Goal: Task Accomplishment & Management: Use online tool/utility

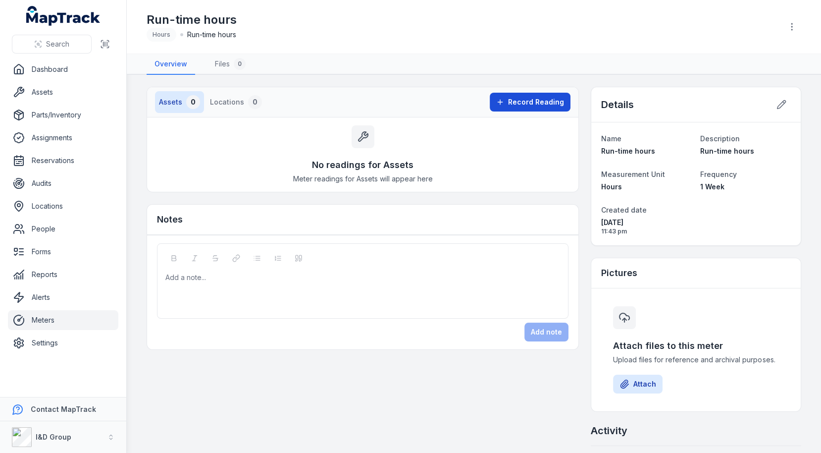
click at [531, 105] on span "Record Reading" at bounding box center [536, 102] width 56 height 10
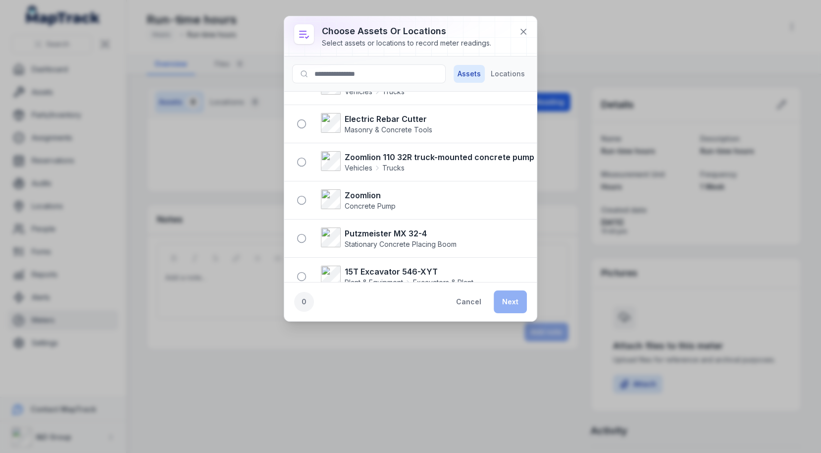
scroll to position [106, 0]
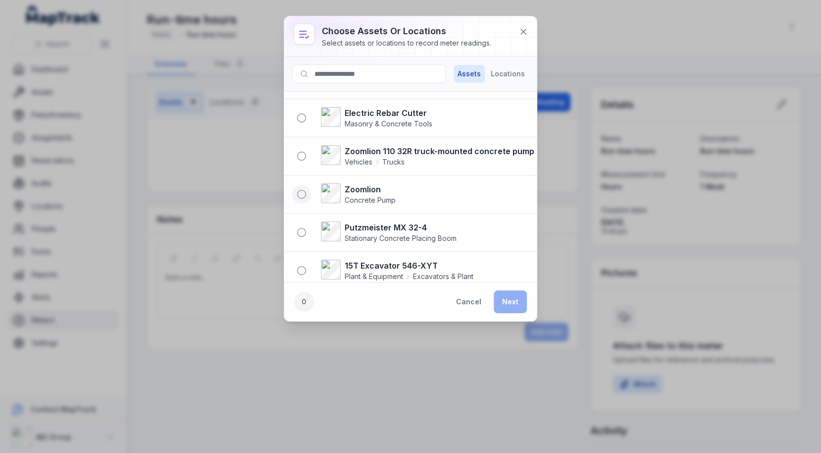
click at [305, 191] on circle "button" at bounding box center [302, 194] width 8 height 8
click at [505, 303] on button "Next" at bounding box center [510, 301] width 33 height 23
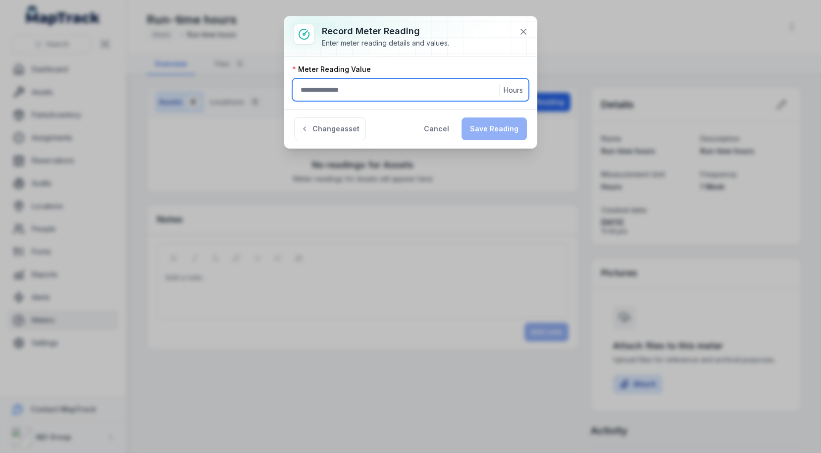
click at [365, 91] on input ":r1gi:-form-item-label" at bounding box center [410, 89] width 237 height 23
type input "*"
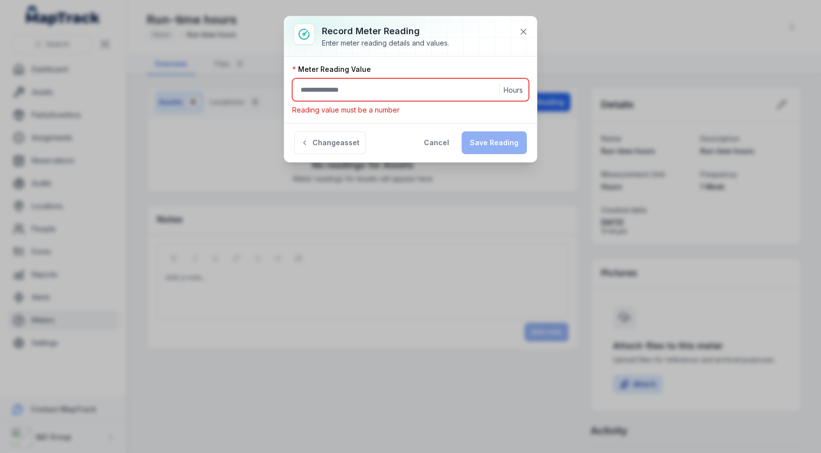
type input "*"
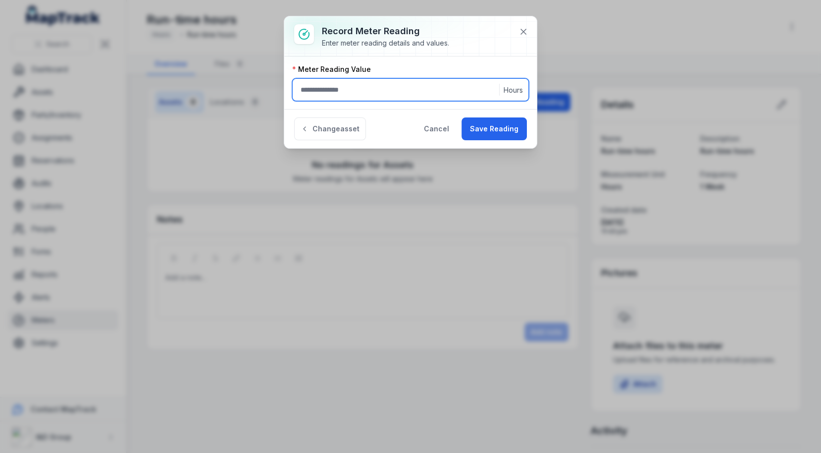
type input "*"
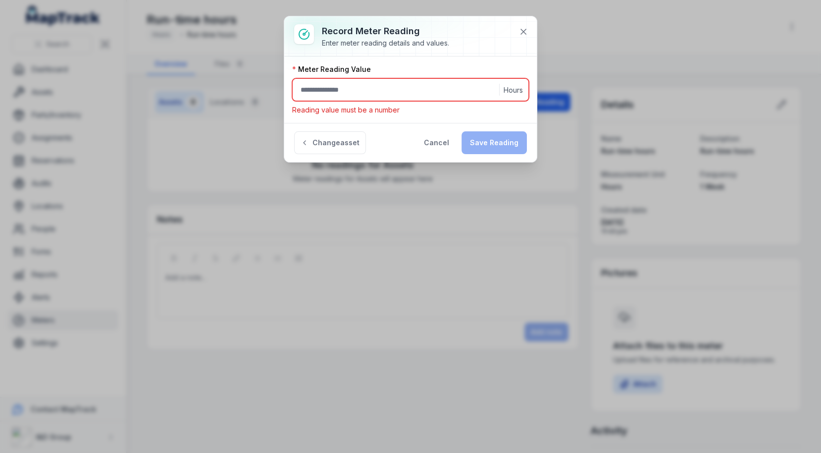
type input "*"
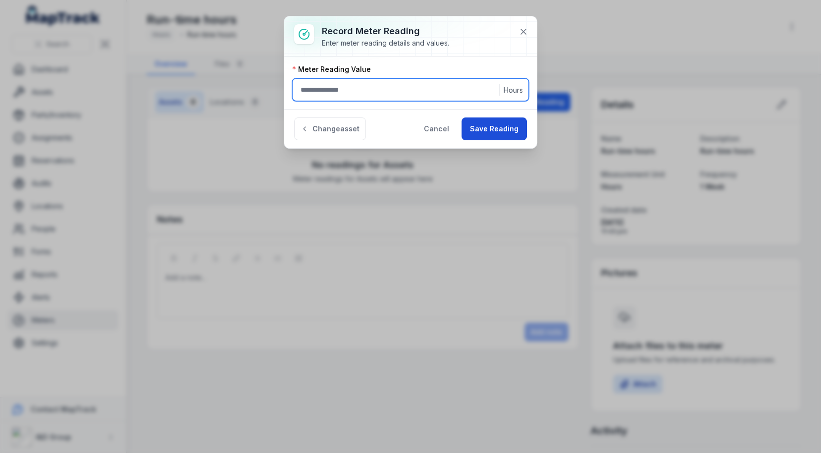
type input "***"
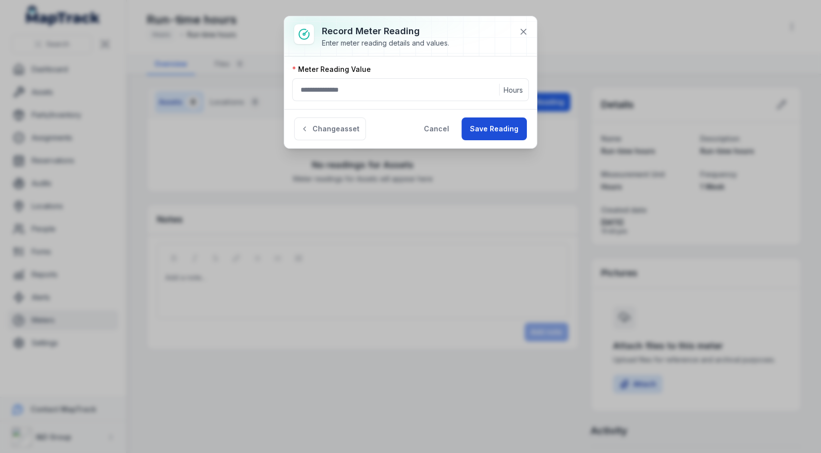
click at [496, 127] on button "Save Reading" at bounding box center [494, 128] width 65 height 23
